Goal: Transaction & Acquisition: Book appointment/travel/reservation

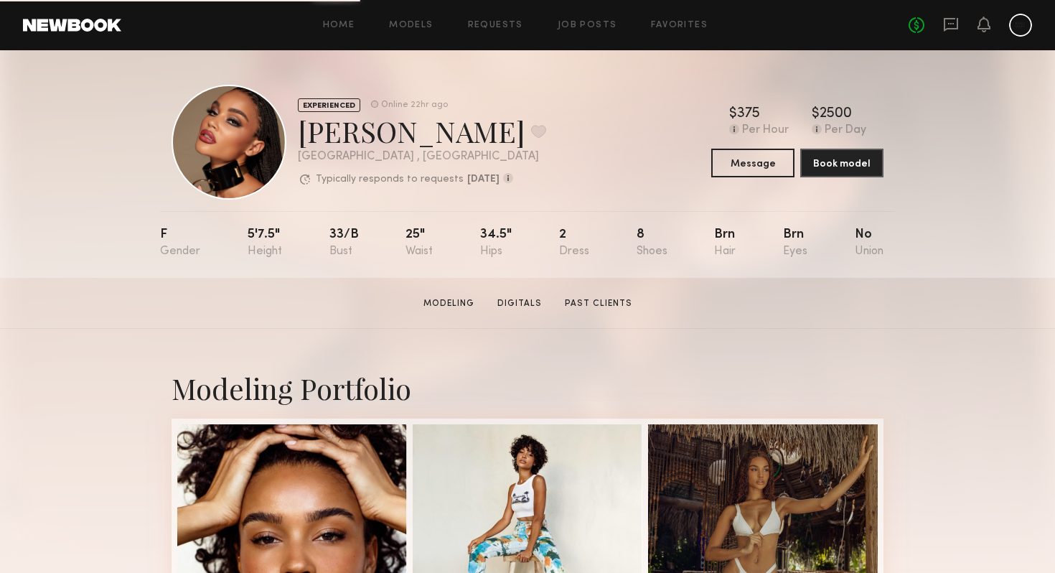
click at [98, 26] on link at bounding box center [72, 25] width 98 height 13
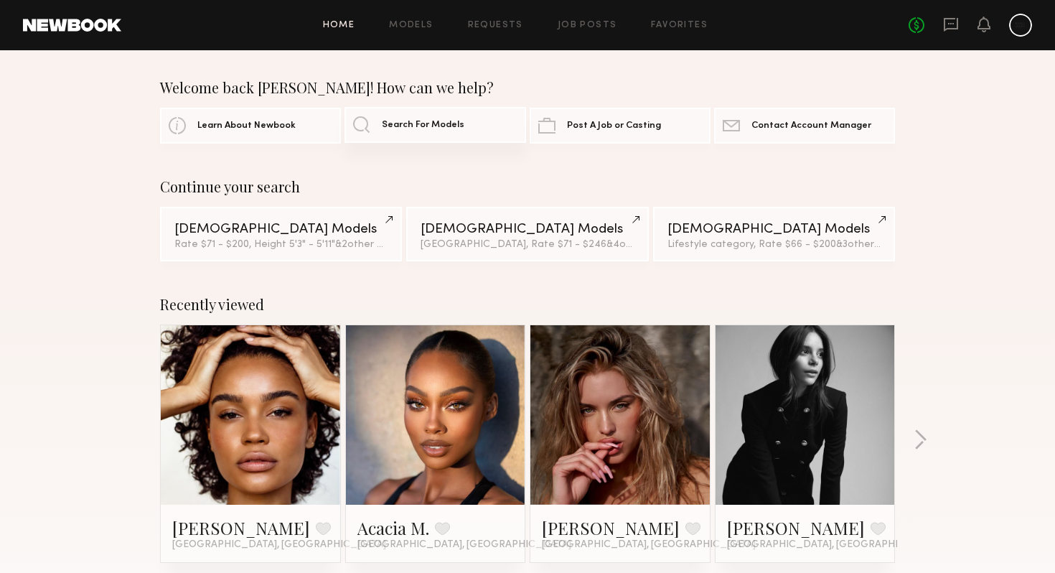
click at [398, 131] on link "Search For Models" at bounding box center [434, 125] width 181 height 36
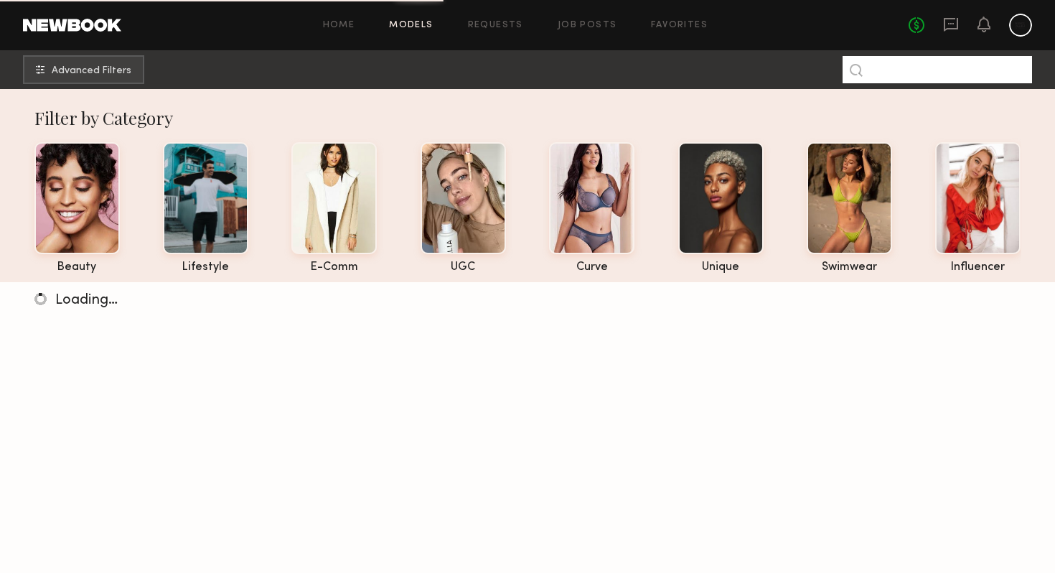
click at [982, 72] on input at bounding box center [936, 69] width 189 height 27
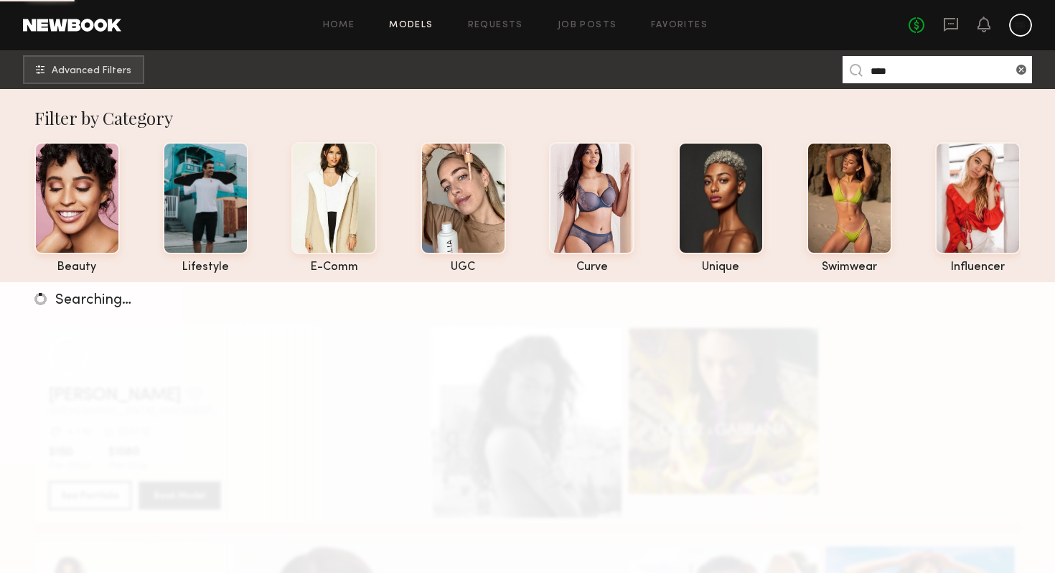
type input "****"
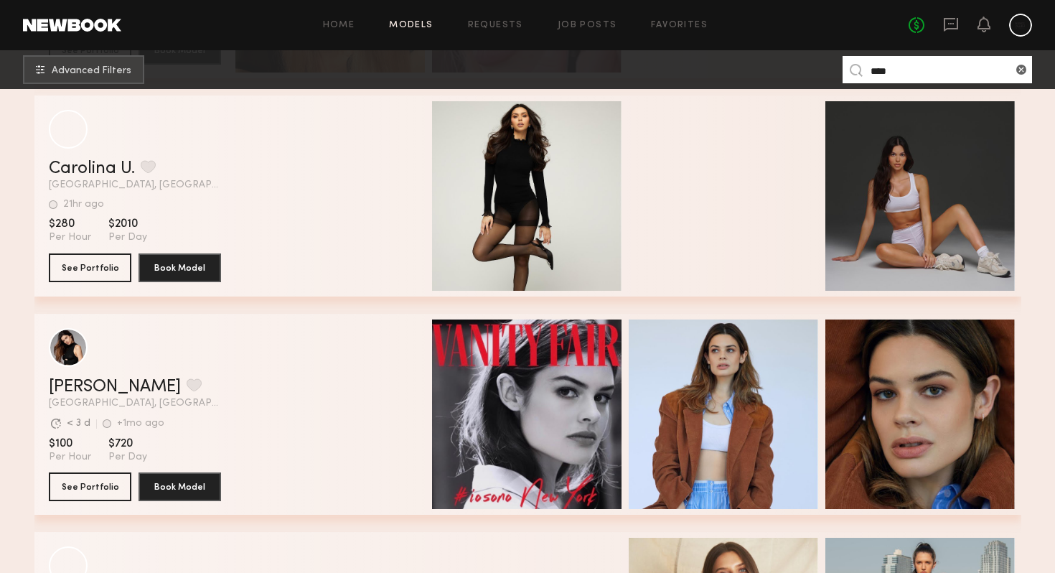
scroll to position [888, 0]
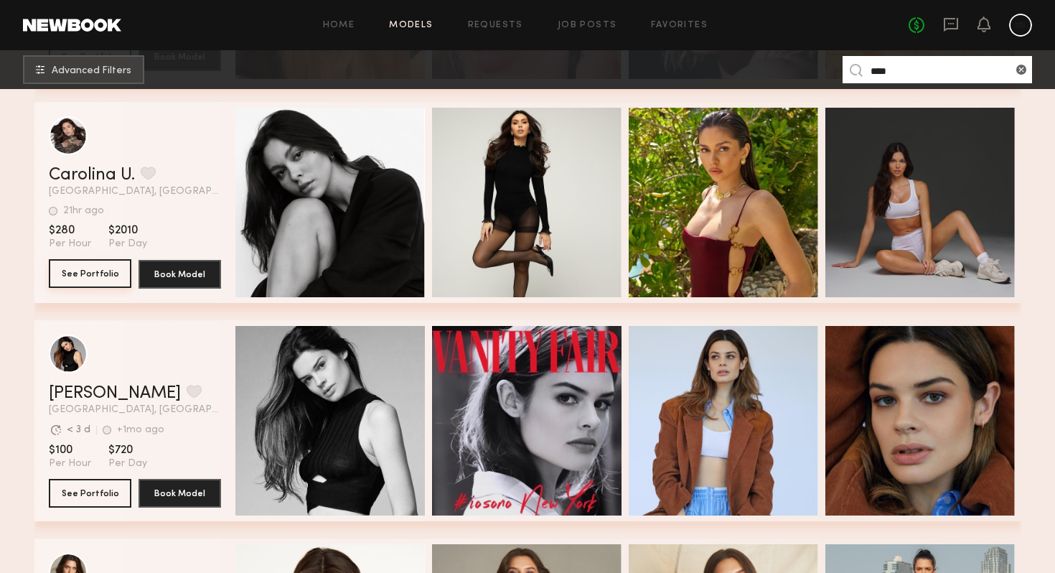
click at [112, 273] on button "See Portfolio" at bounding box center [90, 273] width 83 height 29
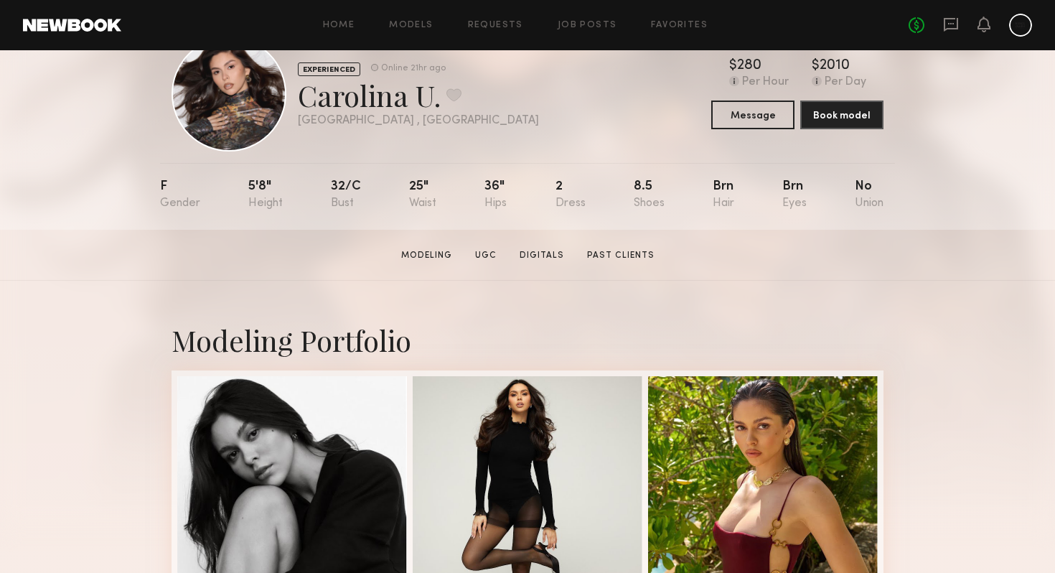
scroll to position [49, 0]
click at [534, 251] on link "Digitals" at bounding box center [542, 254] width 56 height 13
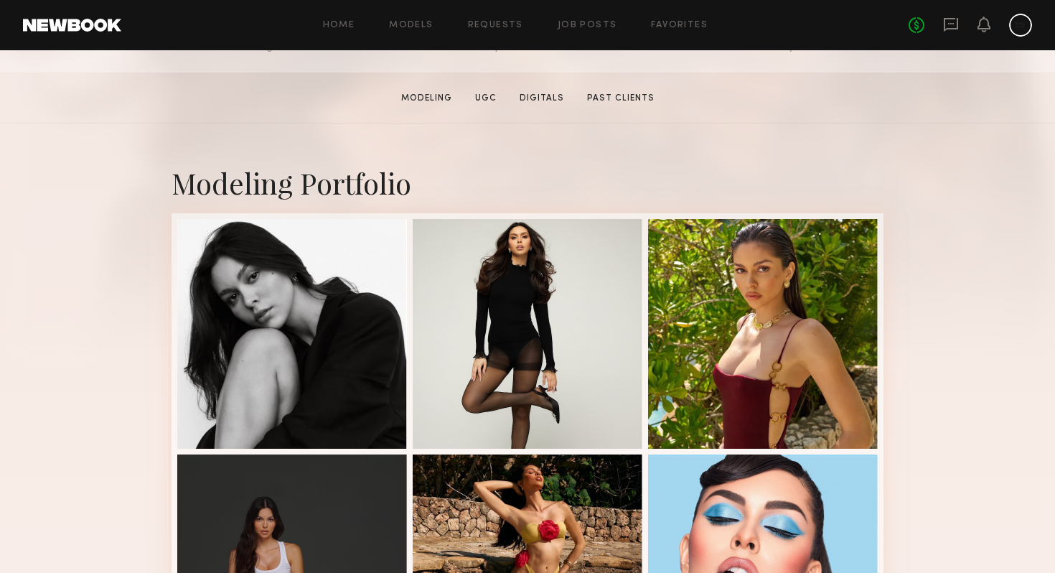
scroll to position [220, 0]
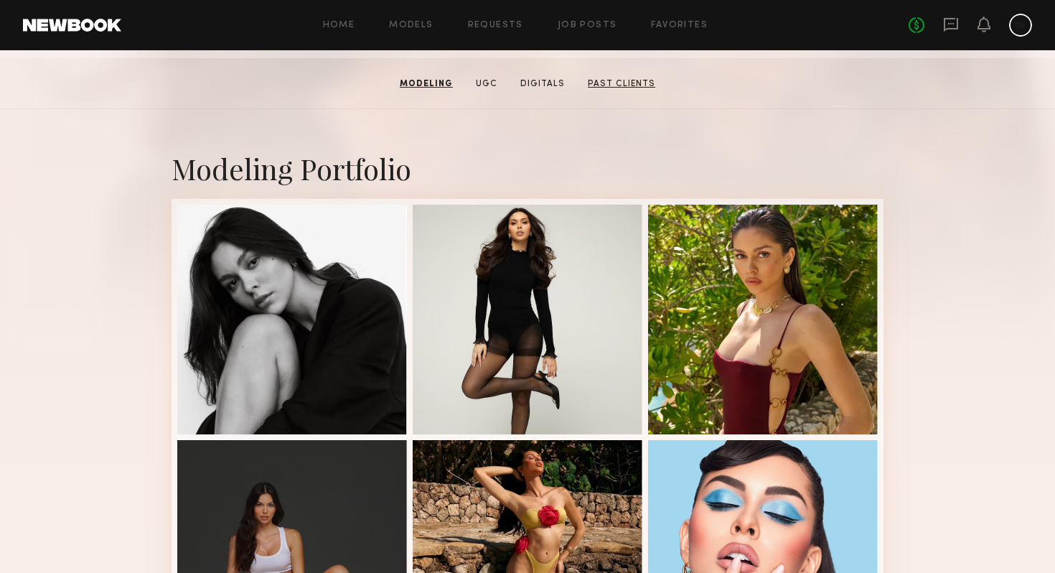
click at [626, 77] on link "Past Clients" at bounding box center [621, 83] width 79 height 13
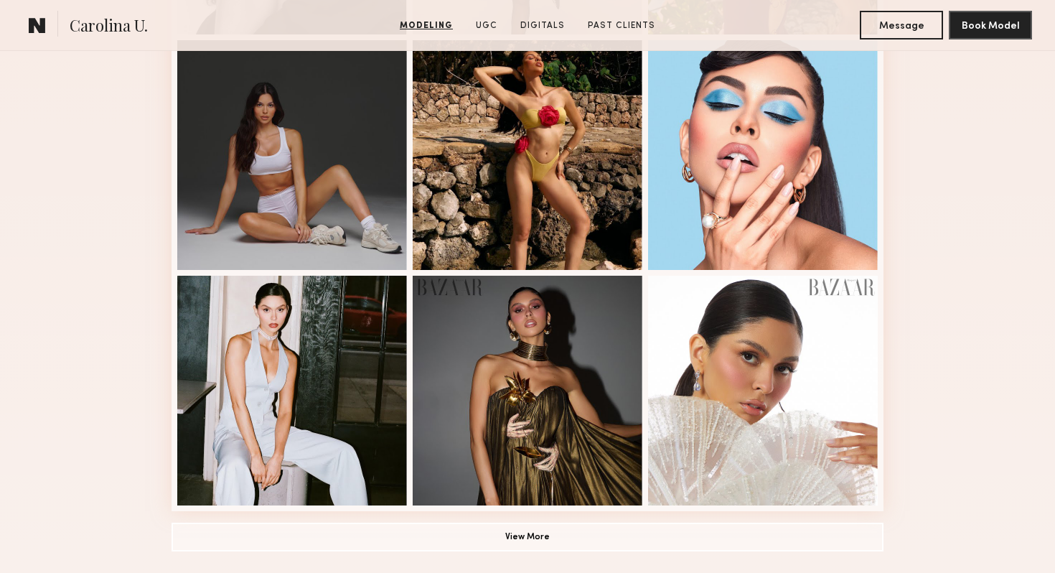
scroll to position [669, 0]
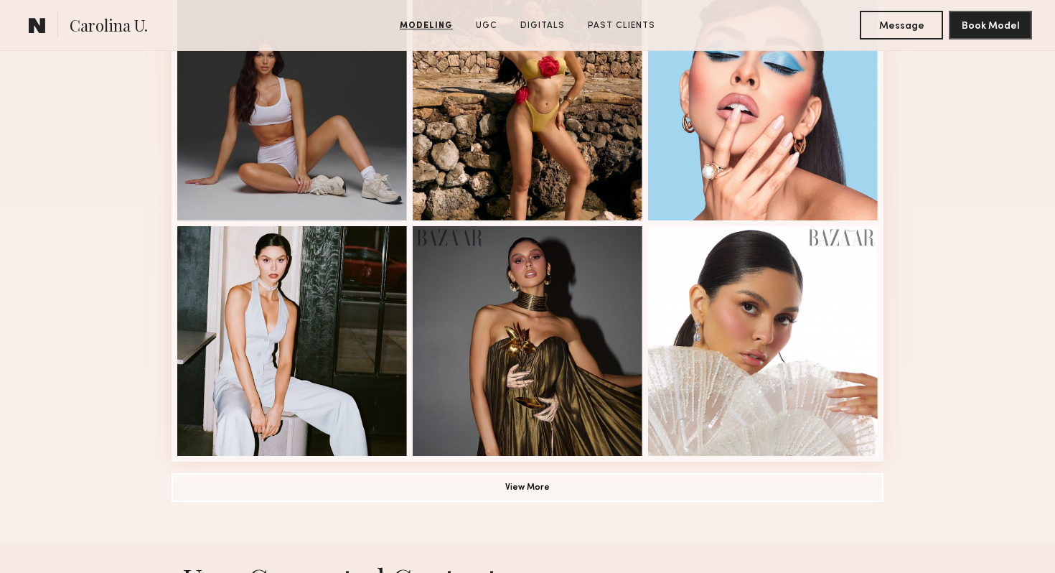
click at [484, 304] on div at bounding box center [528, 341] width 230 height 230
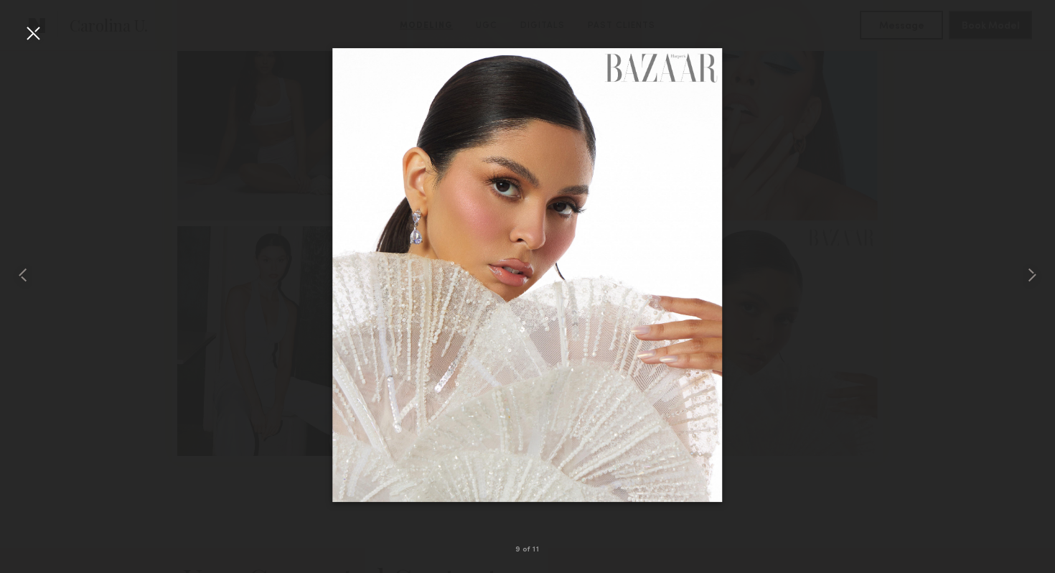
click at [27, 34] on div at bounding box center [33, 33] width 23 height 23
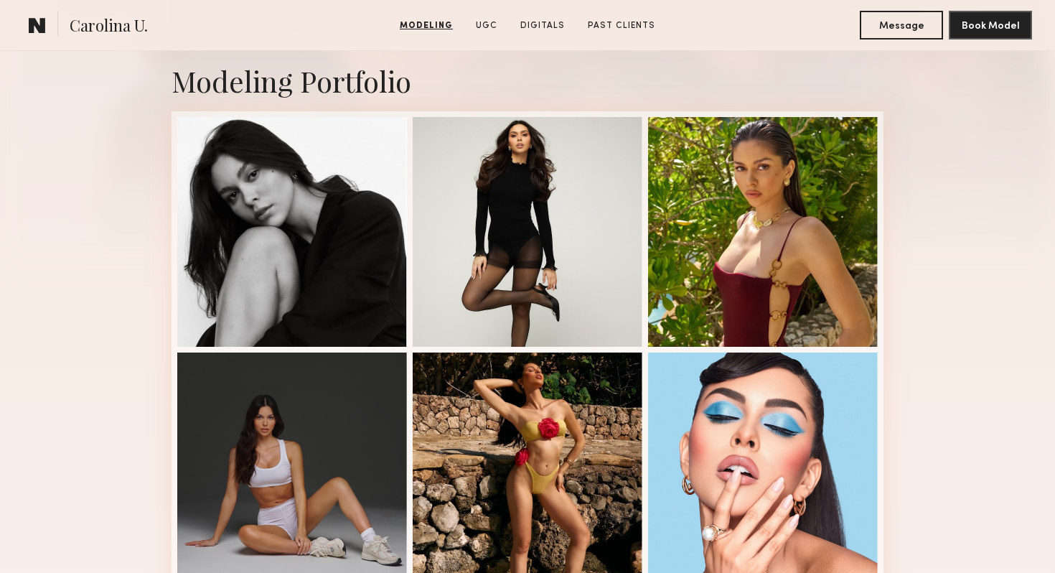
scroll to position [306, 0]
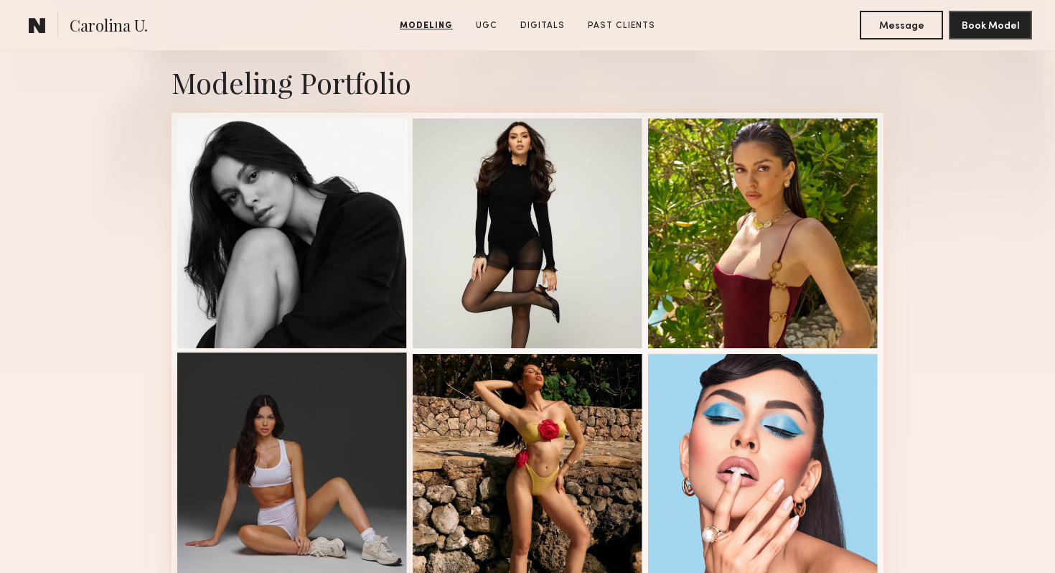
click at [306, 411] on div at bounding box center [292, 467] width 230 height 230
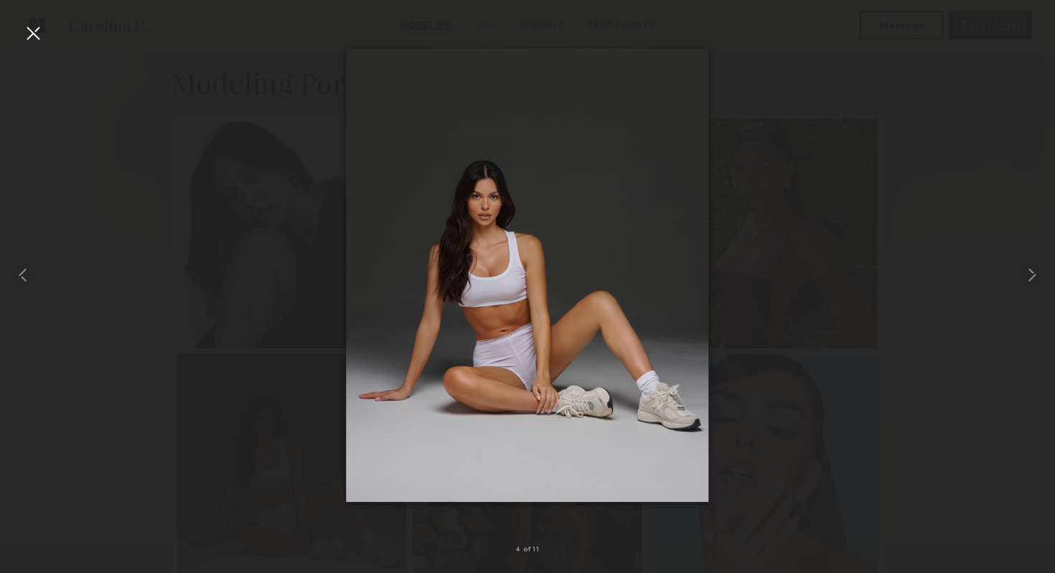
click at [30, 32] on div at bounding box center [33, 33] width 23 height 23
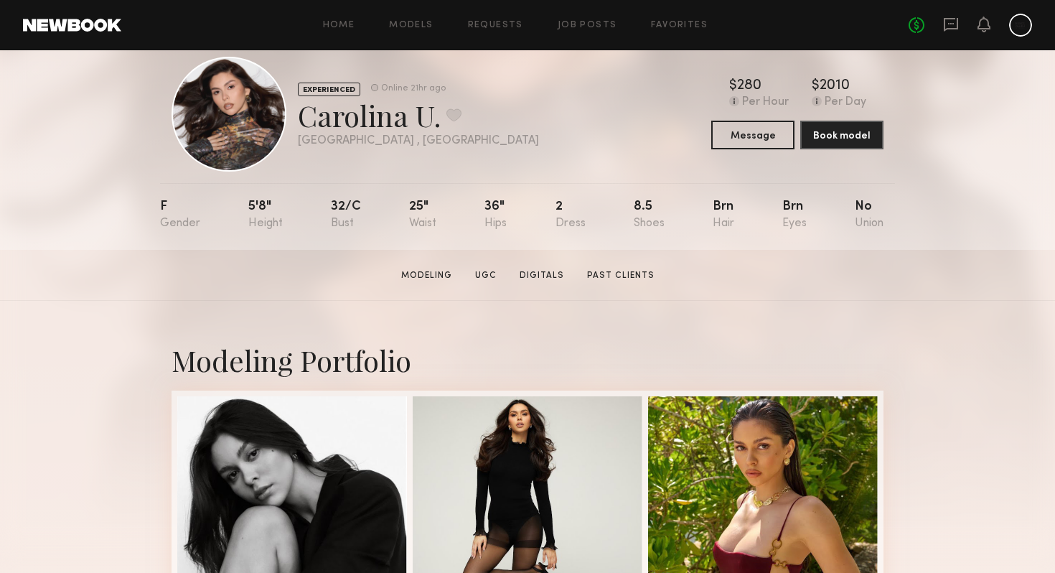
scroll to position [0, 0]
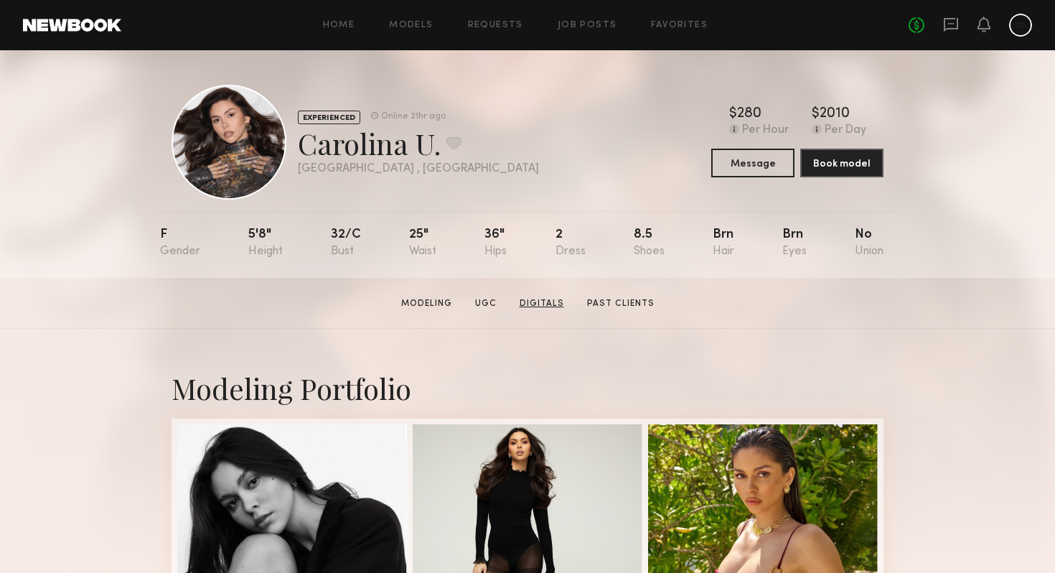
click at [542, 304] on link "Digitals" at bounding box center [542, 303] width 56 height 13
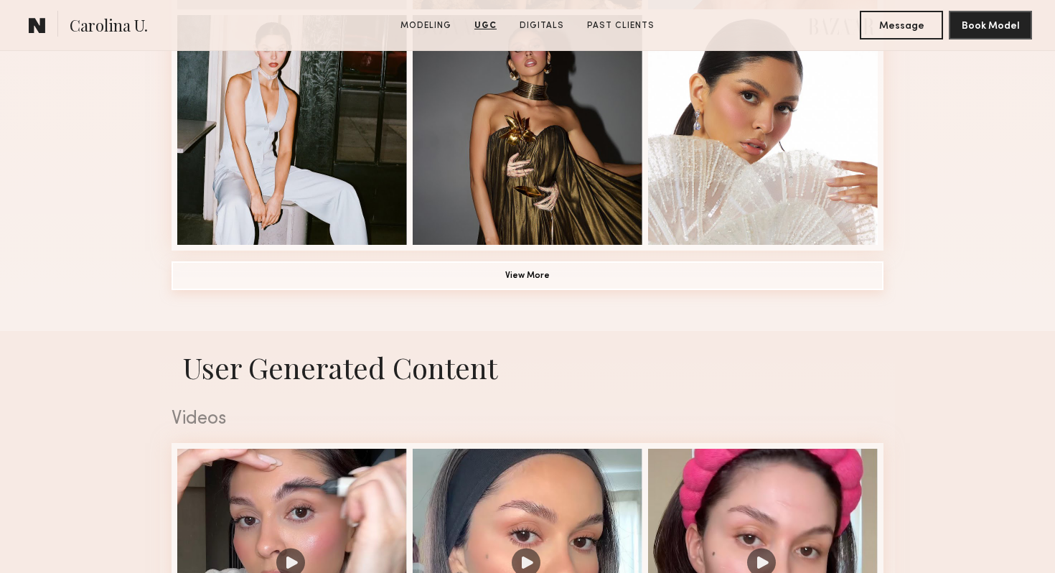
scroll to position [875, 0]
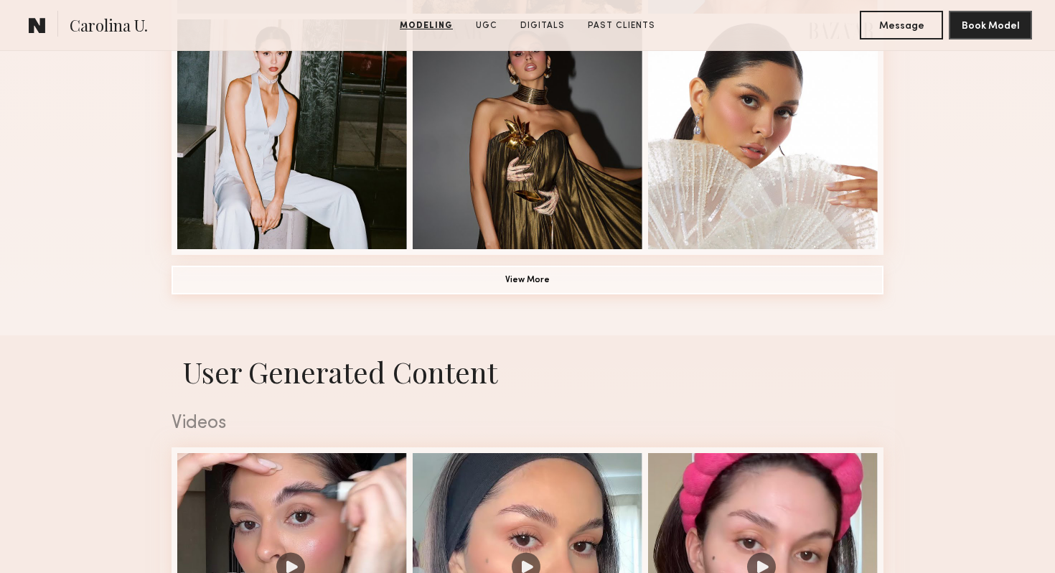
click at [562, 283] on button "View More" at bounding box center [527, 279] width 712 height 29
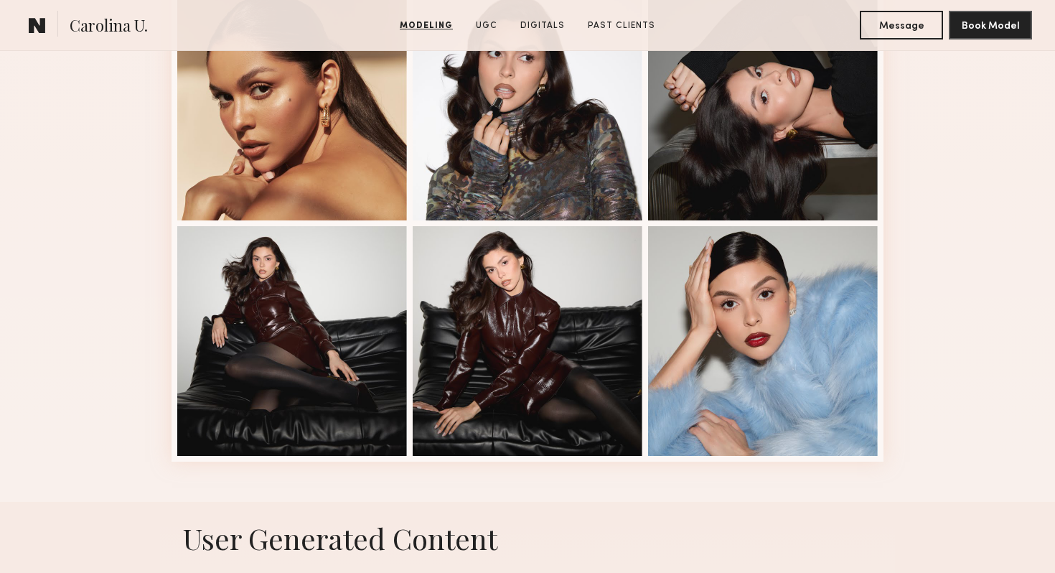
scroll to position [1380, 0]
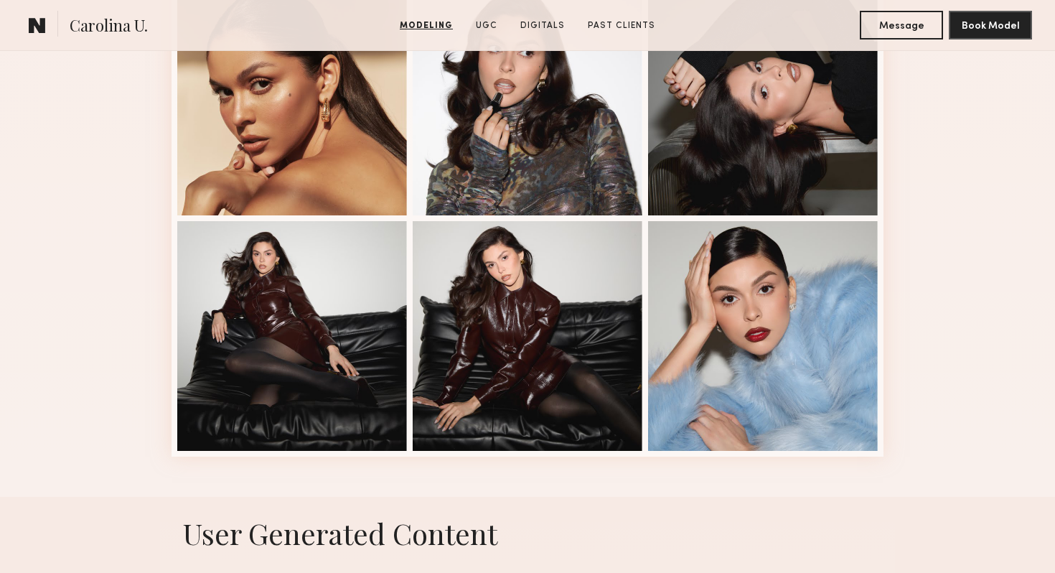
click at [562, 283] on div at bounding box center [528, 336] width 230 height 230
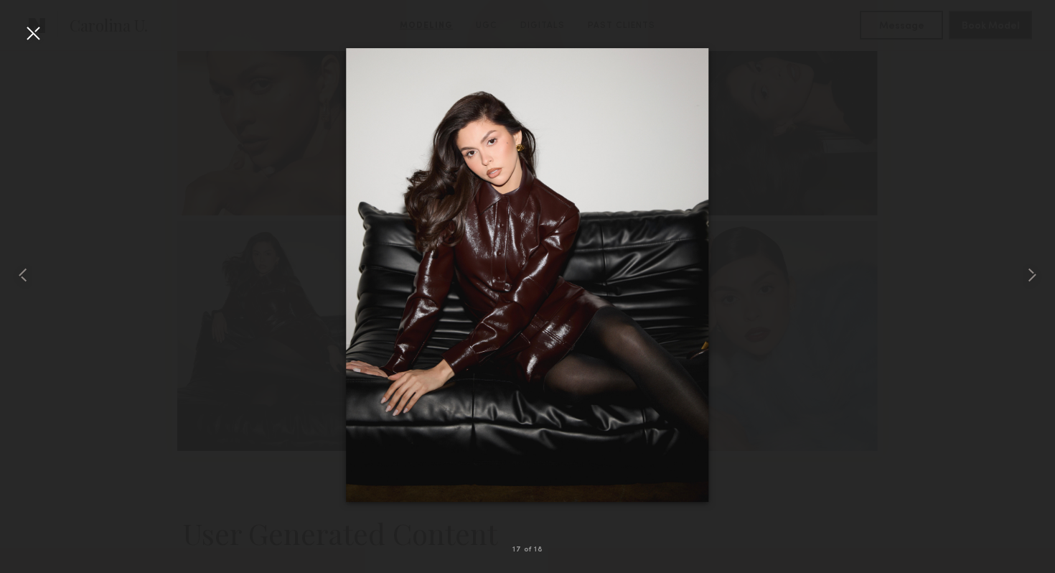
click at [33, 34] on div at bounding box center [33, 33] width 23 height 23
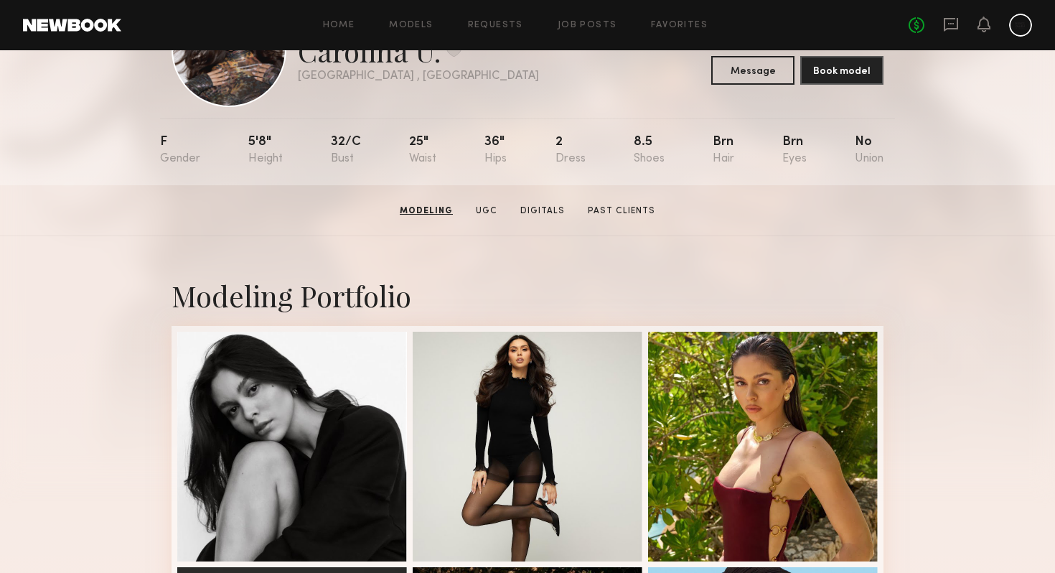
scroll to position [0, 0]
